Goal: Ask a question

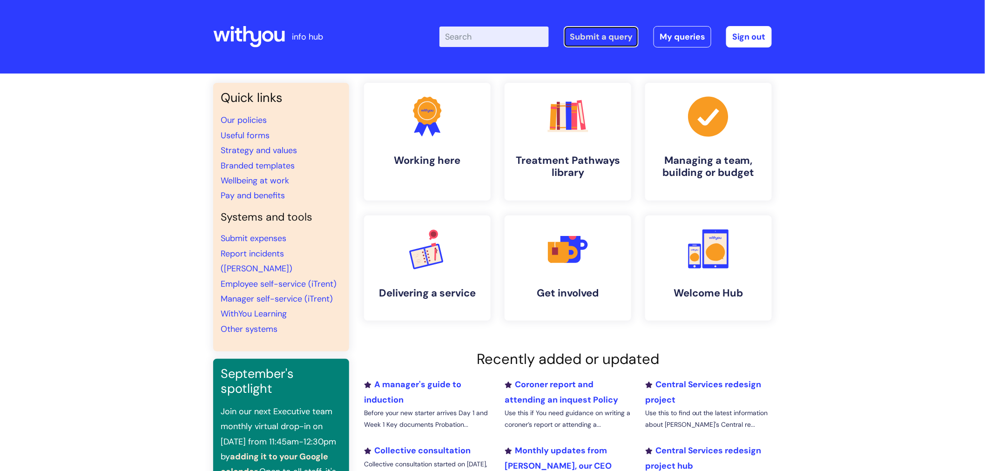
click at [594, 33] on link "Submit a query" at bounding box center [601, 36] width 75 height 21
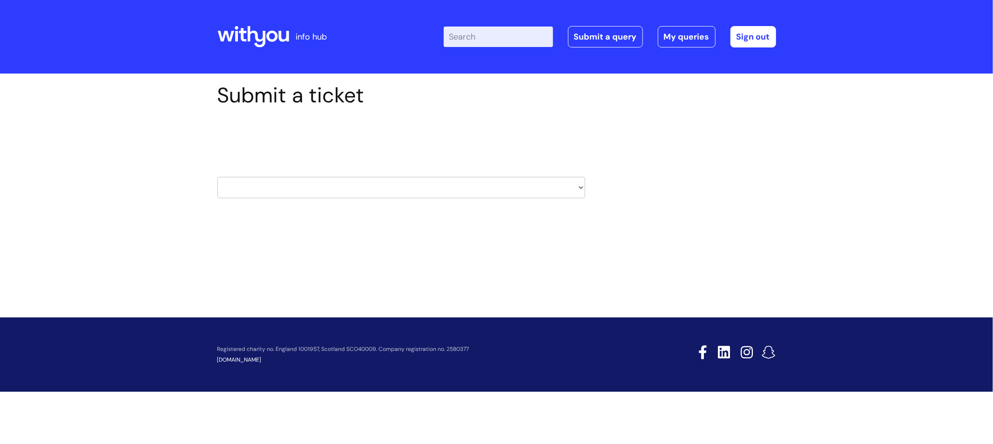
click at [482, 183] on select "HR / People IT and Support Clinical Drug Alerts Finance Accounts Data Support T…" at bounding box center [401, 187] width 368 height 21
select select "systems"
click at [217, 177] on select "HR / People IT and Support Clinical Drug Alerts Finance Accounts Data Support T…" at bounding box center [401, 187] width 368 height 21
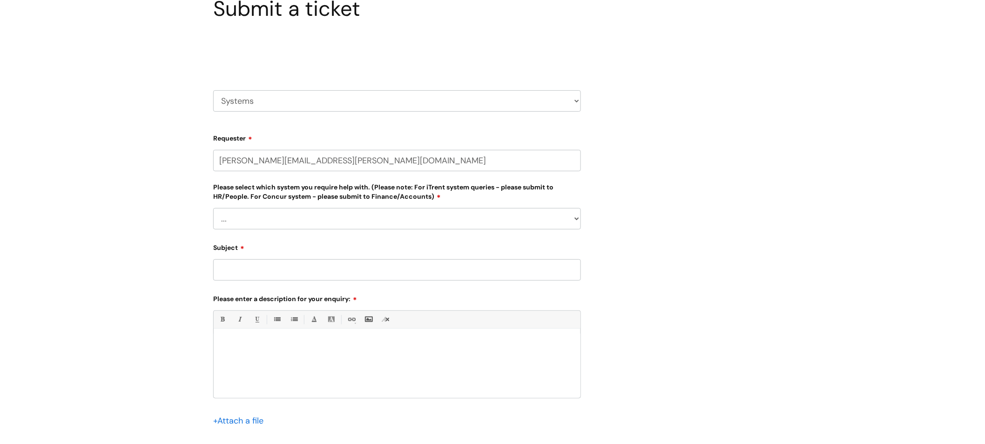
scroll to position [103, 0]
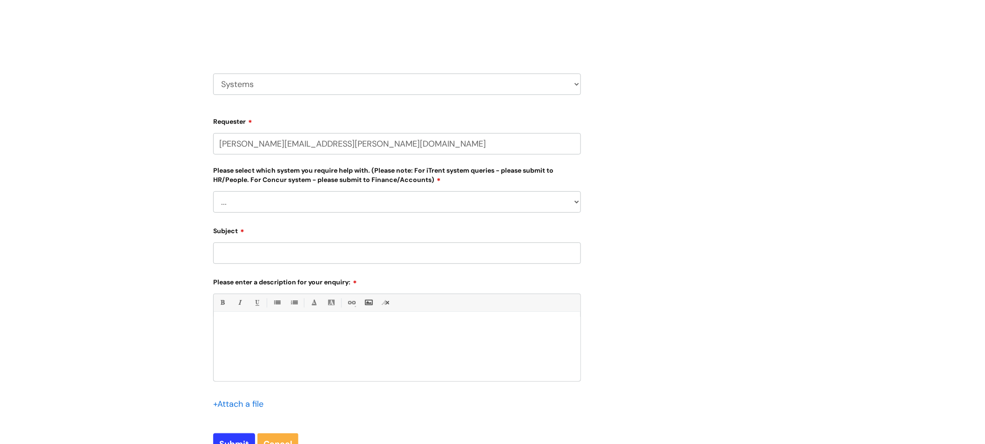
click at [515, 196] on select "... [PERSON_NAME] Helpdesk [DATE][DOMAIN_NAME] Nebula fault ILLY CarePath fault…" at bounding box center [397, 201] width 368 height 21
select select "Something else"
click at [213, 191] on select "... [PERSON_NAME] Helpdesk [DATE][DOMAIN_NAME] Nebula fault ILLY CarePath fault…" at bounding box center [397, 201] width 368 height 21
click at [722, 286] on div "Submit a ticket Select issue type HR / People IT and Support Clinical Drug Aler…" at bounding box center [492, 225] width 572 height 490
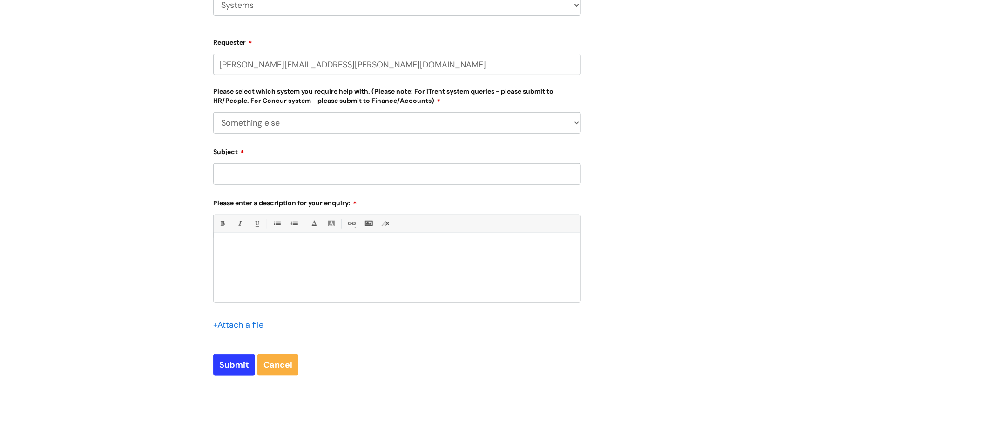
scroll to position [207, 0]
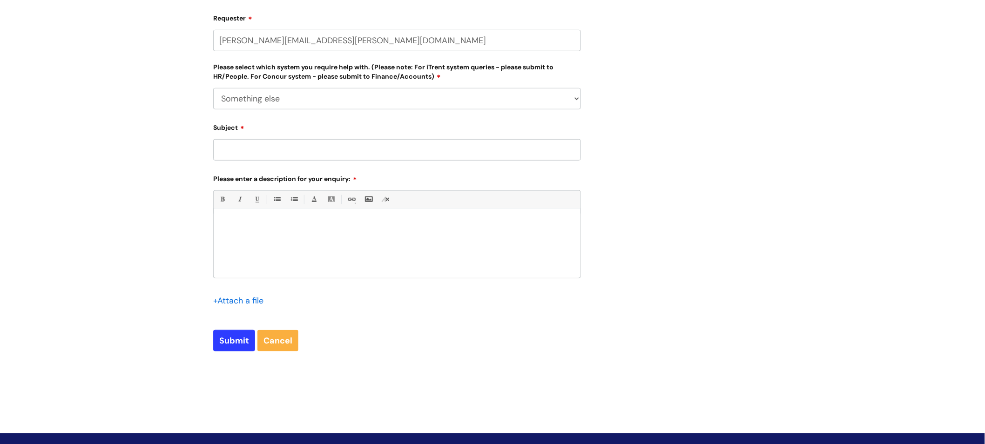
click at [440, 148] on input "Subject" at bounding box center [397, 149] width 368 height 21
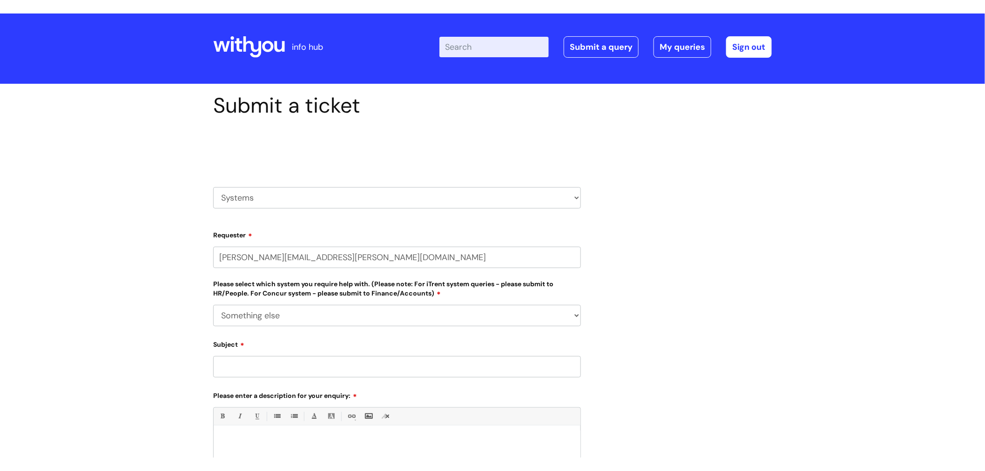
scroll to position [0, 0]
